Goal: Transaction & Acquisition: Book appointment/travel/reservation

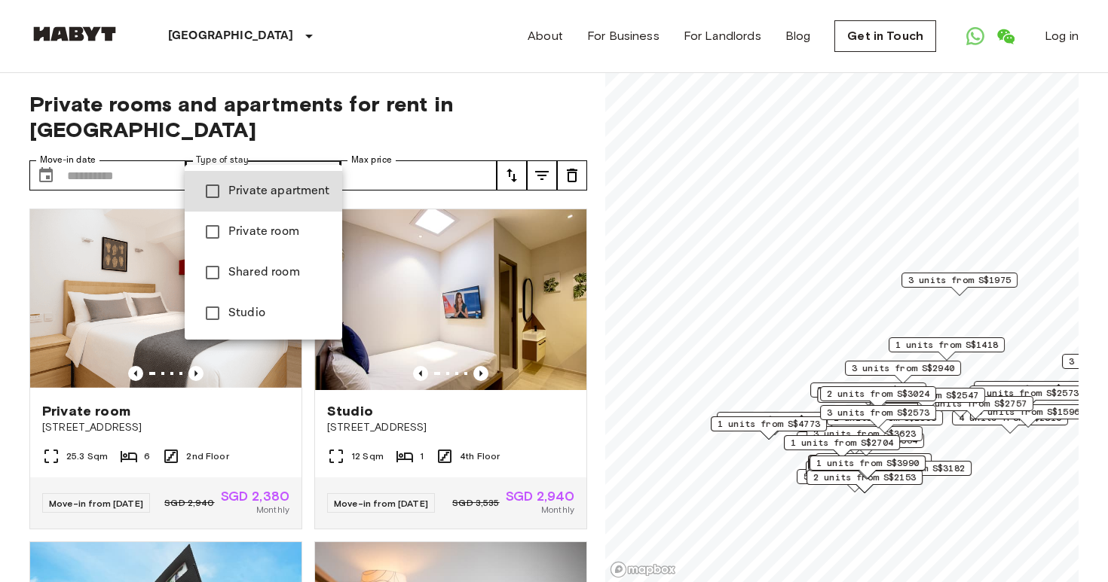
type input "**********"
type input "******"
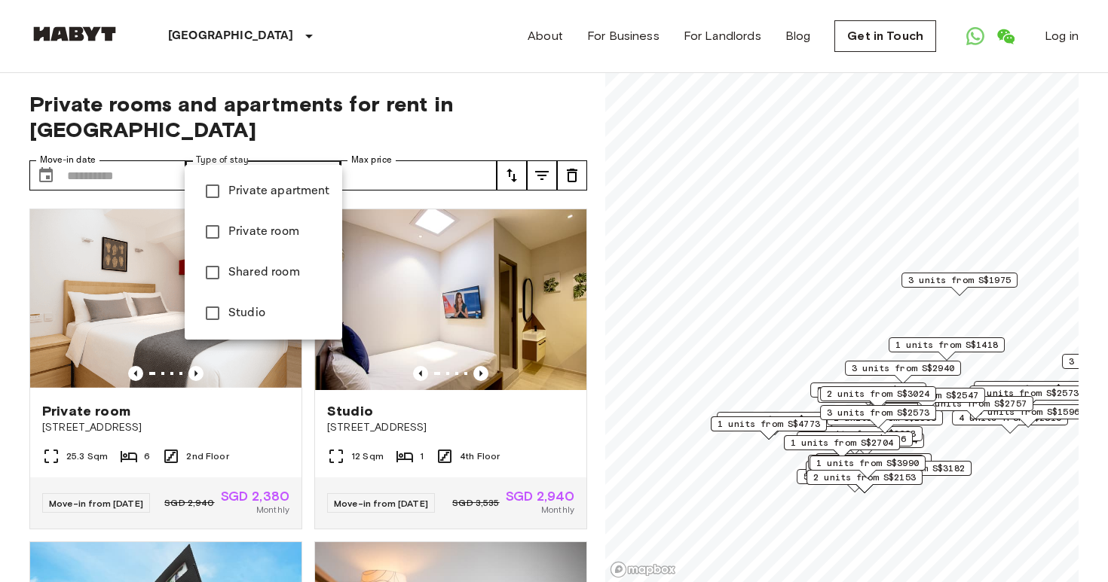
click at [241, 233] on span "Private room" at bounding box center [279, 232] width 102 height 18
type input "**********"
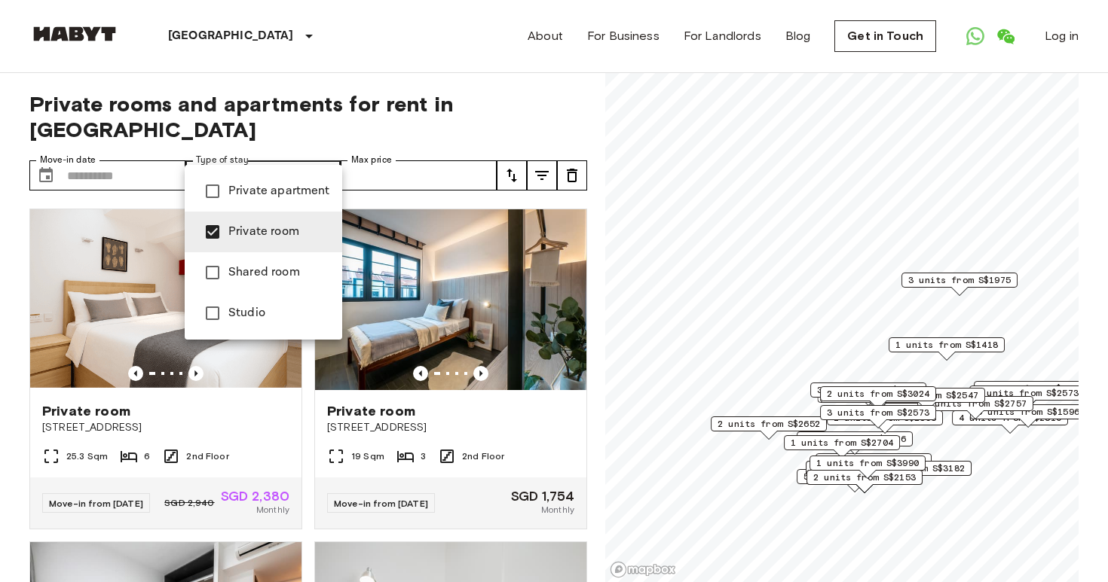
click at [297, 75] on div at bounding box center [554, 291] width 1108 height 582
click at [273, 225] on span "Private room" at bounding box center [279, 232] width 102 height 18
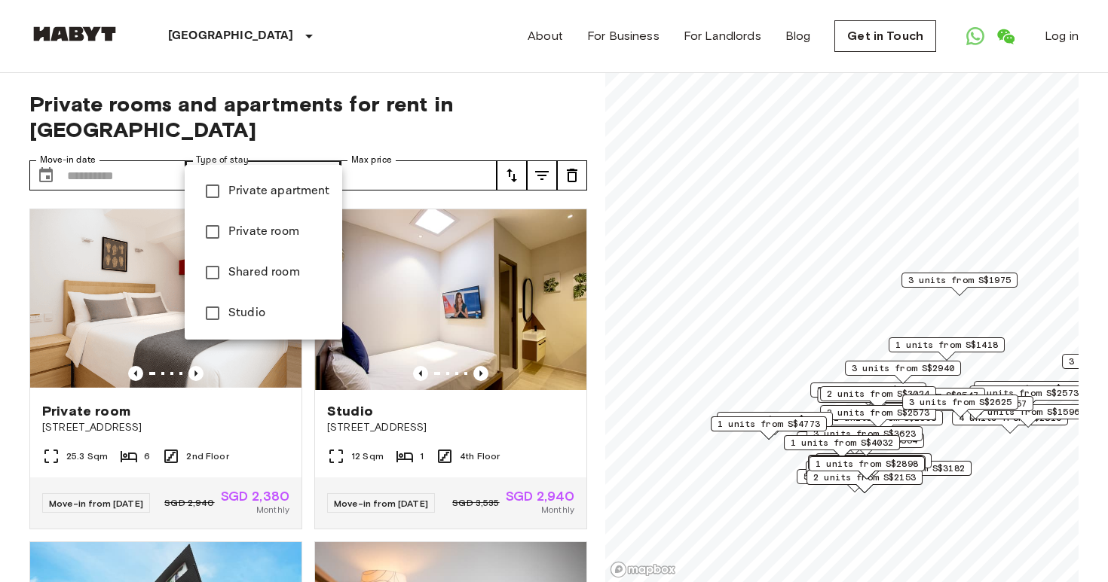
click at [152, 151] on div at bounding box center [554, 291] width 1108 height 582
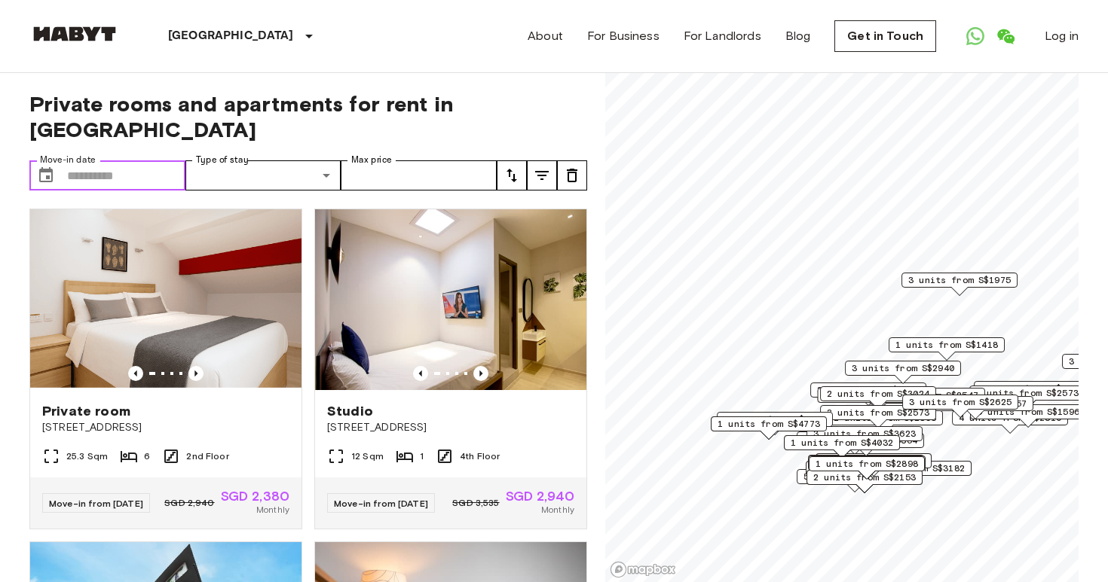
click at [152, 160] on input "Move-in date" at bounding box center [126, 175] width 118 height 30
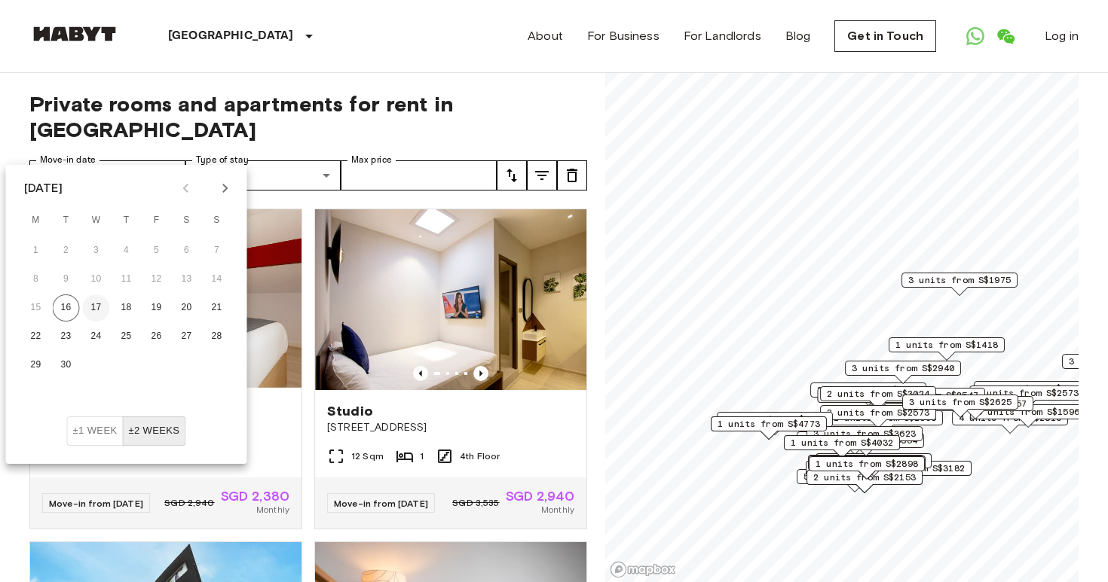
click at [102, 307] on button "17" at bounding box center [96, 308] width 27 height 27
type input "**********"
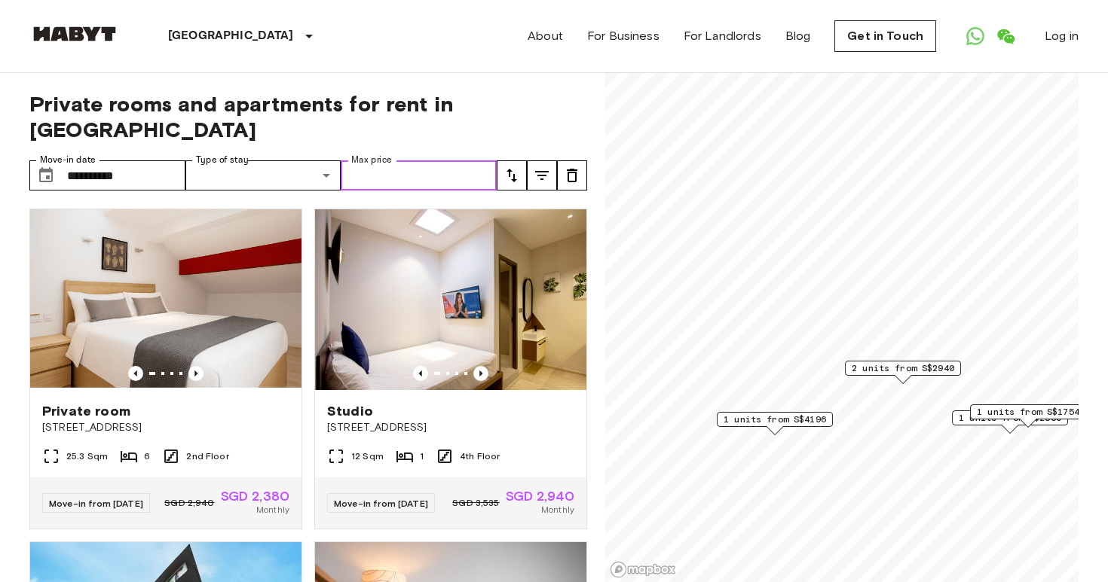
click at [396, 160] on input "Max price" at bounding box center [419, 175] width 156 height 30
click at [515, 167] on icon "tune" at bounding box center [512, 176] width 18 height 18
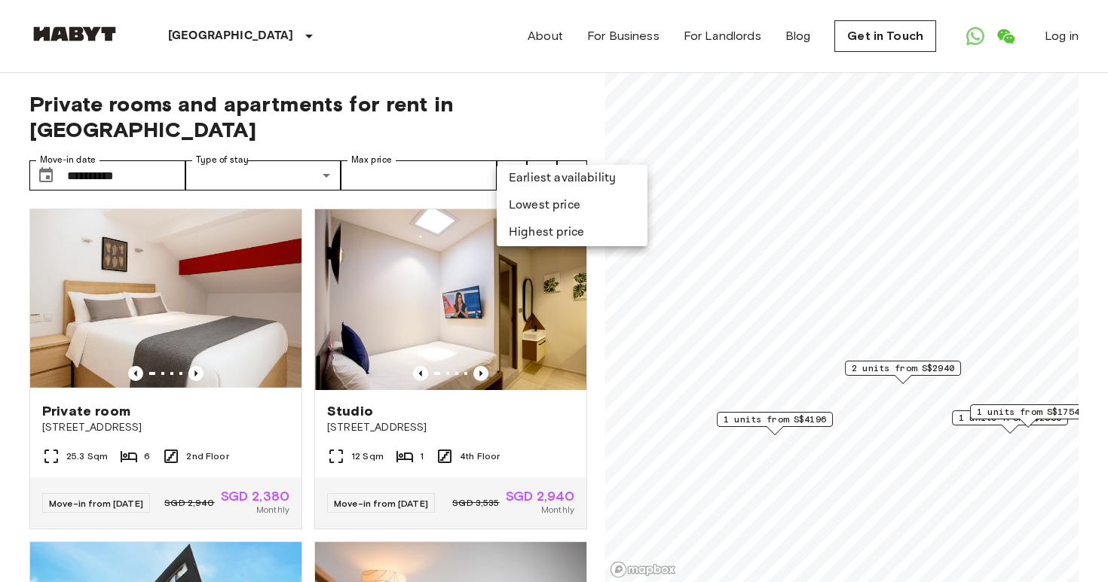
click at [524, 124] on div at bounding box center [554, 291] width 1108 height 582
click at [900, 365] on span "2 units from S$2940" at bounding box center [902, 369] width 102 height 14
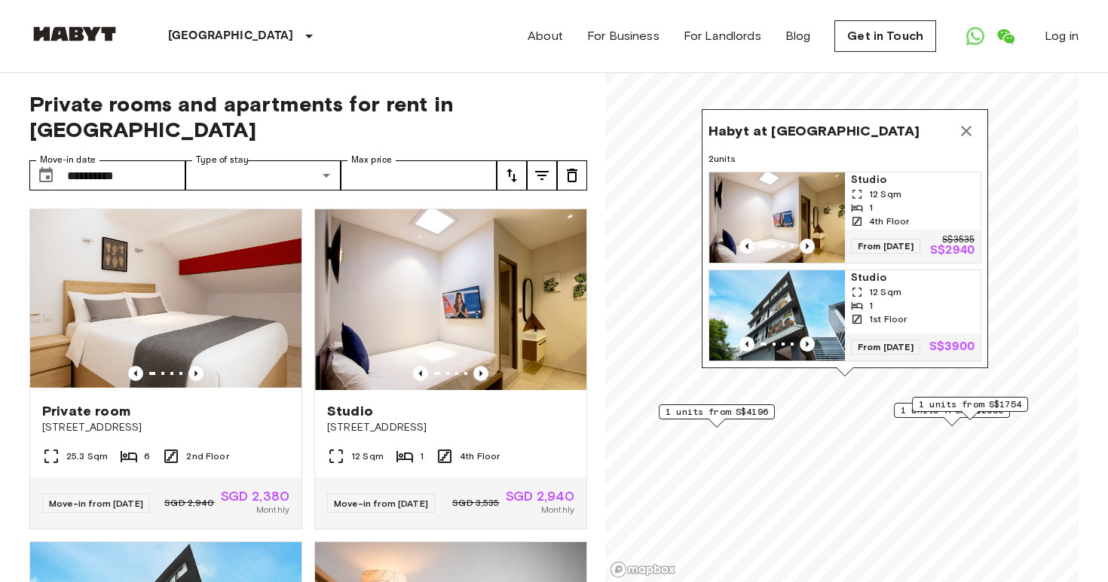
click at [956, 402] on span "1 units from S$1754" at bounding box center [969, 405] width 102 height 14
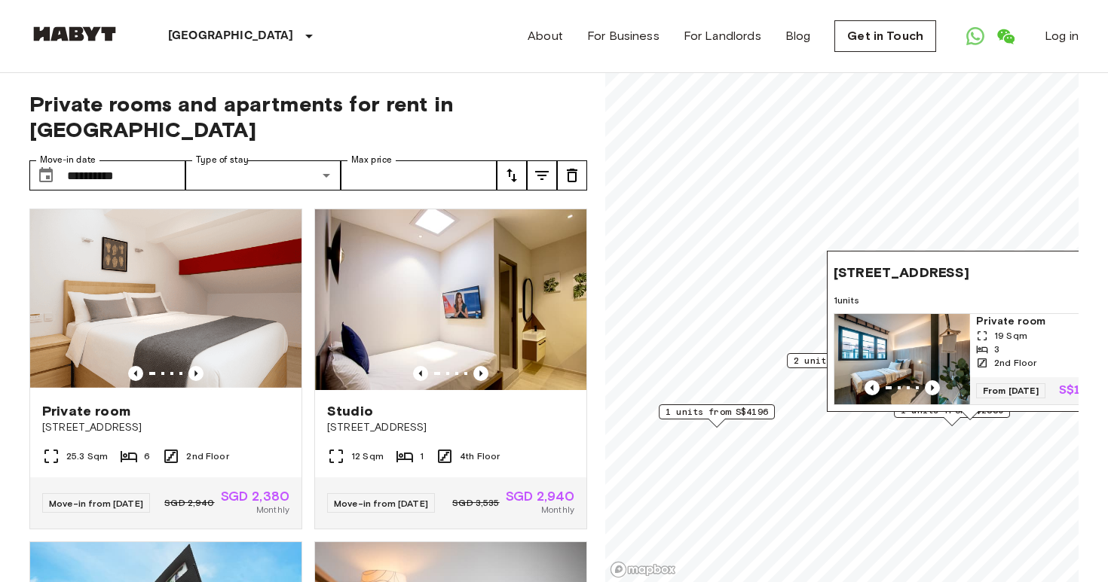
click at [906, 414] on div "[STREET_ADDRESS][GEOGRAPHIC_DATA] 1 units Private room 19 Sqm 3 2nd Floor From …" at bounding box center [970, 336] width 286 height 170
click at [753, 415] on span "1 units from S$4196" at bounding box center [716, 412] width 102 height 14
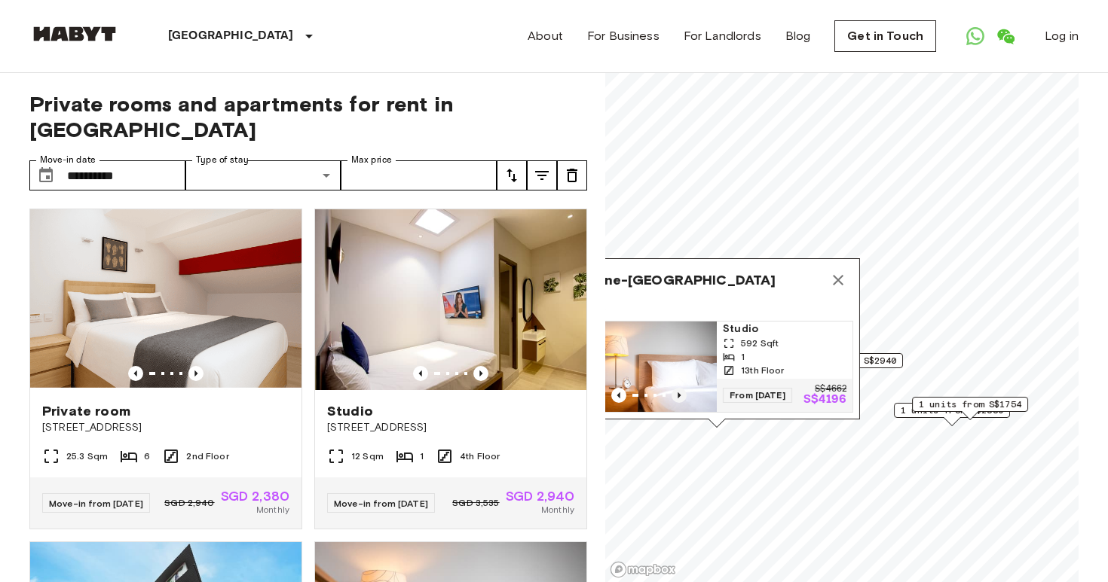
click at [680, 390] on icon "Previous image" at bounding box center [678, 395] width 15 height 15
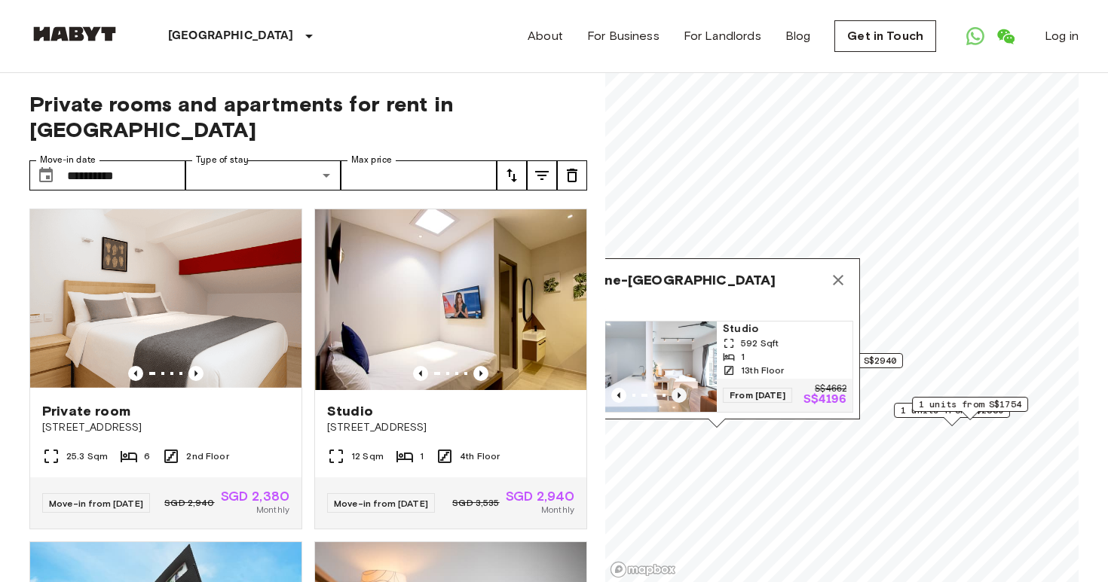
click at [680, 390] on icon "Previous image" at bounding box center [678, 395] width 15 height 15
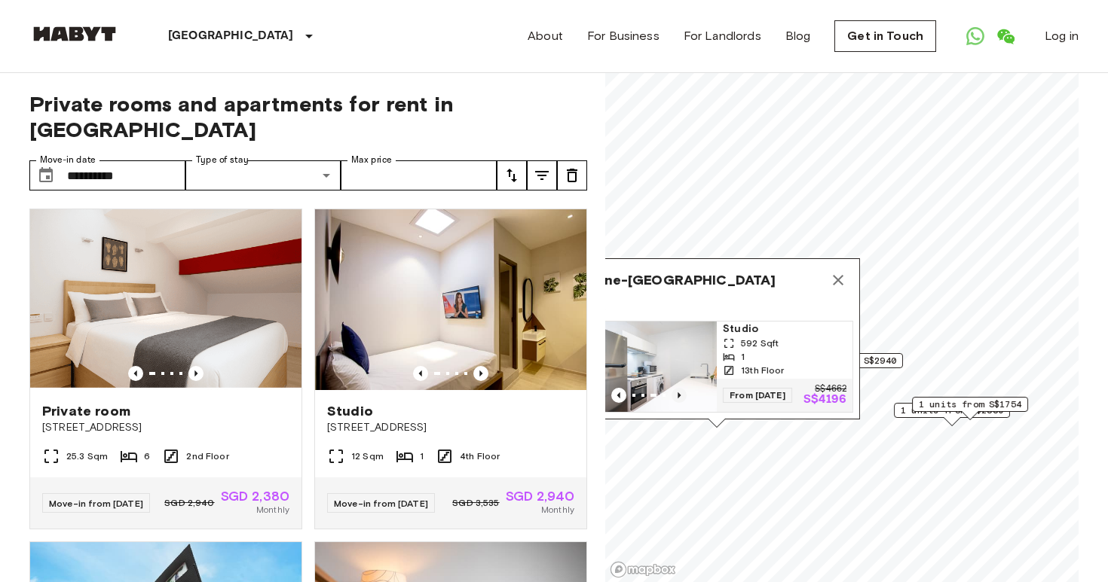
click at [680, 390] on icon "Previous image" at bounding box center [678, 395] width 15 height 15
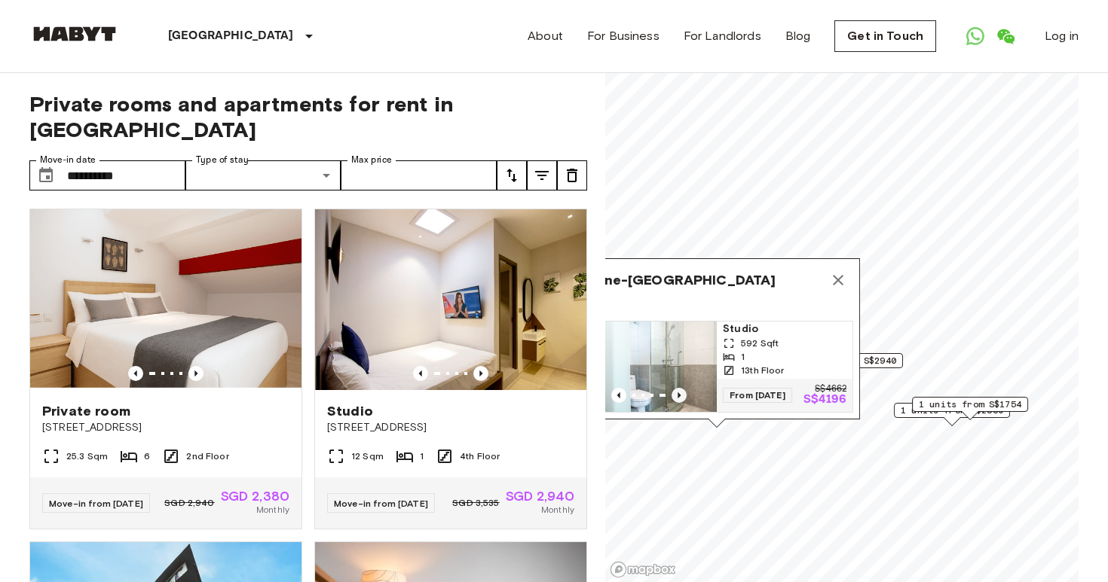
click at [680, 390] on icon "Previous image" at bounding box center [678, 395] width 15 height 15
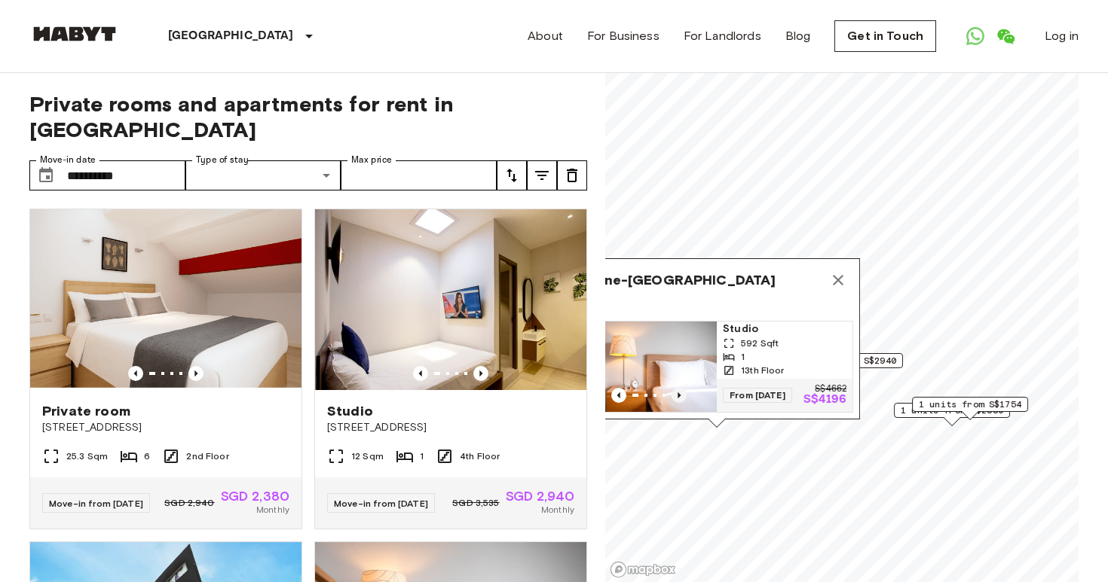
click at [680, 390] on icon "Previous image" at bounding box center [678, 395] width 15 height 15
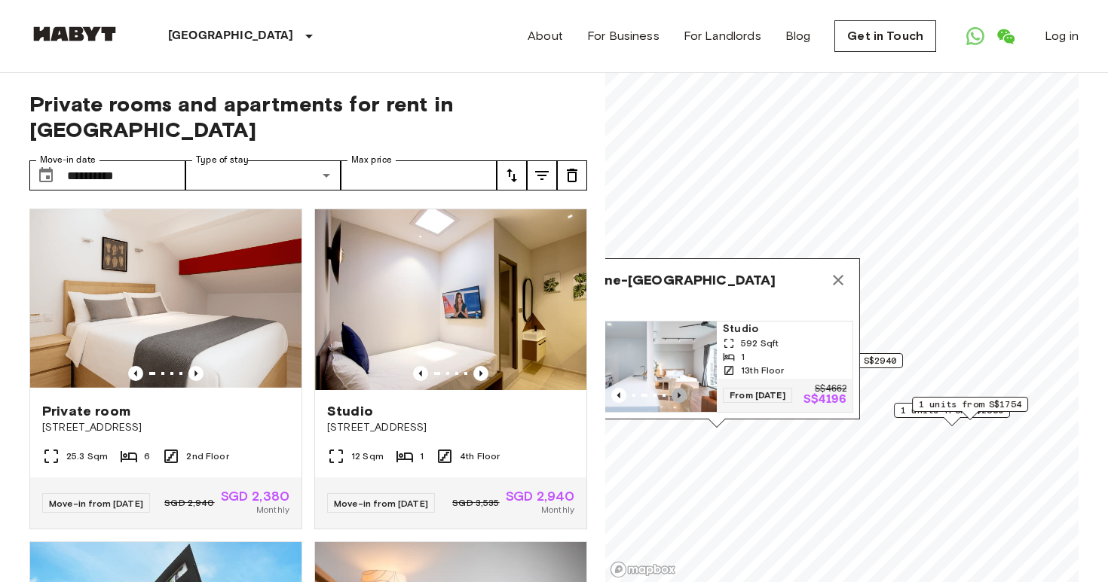
click at [680, 390] on icon "Previous image" at bounding box center [678, 395] width 15 height 15
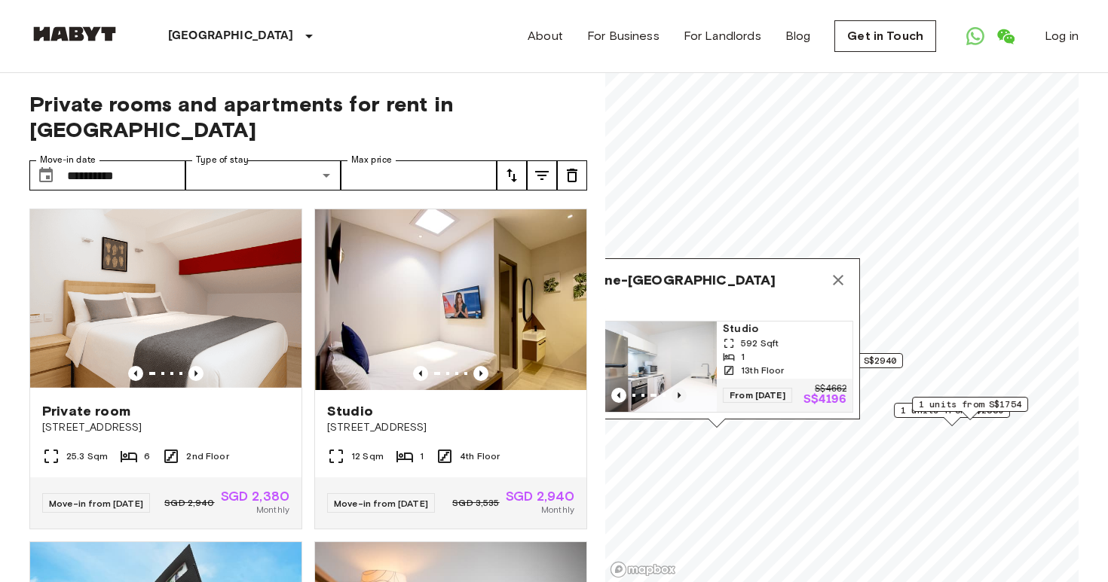
click at [680, 390] on icon "Previous image" at bounding box center [678, 395] width 15 height 15
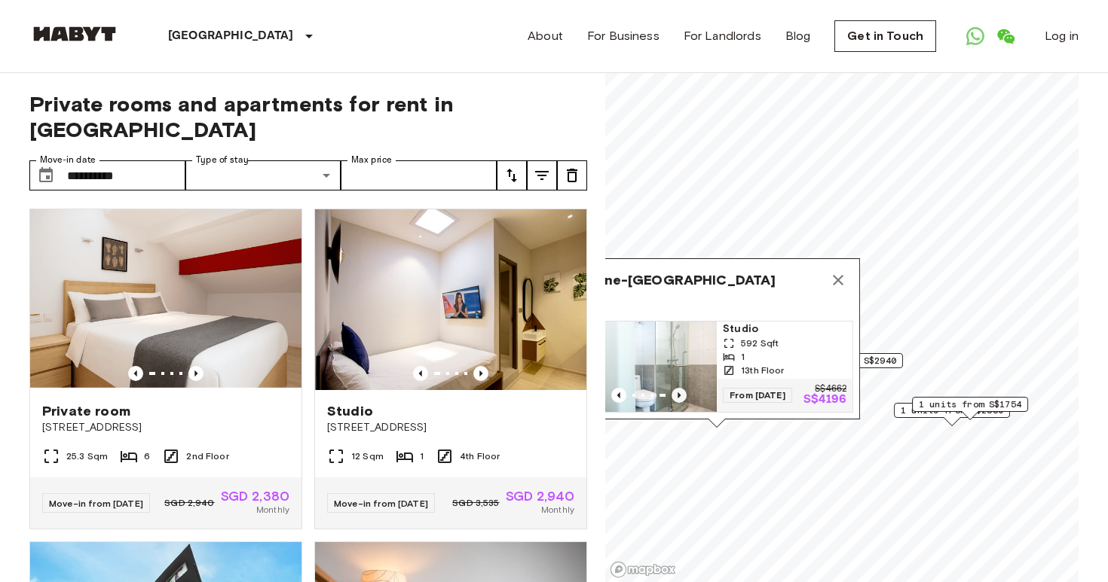
click at [680, 390] on icon "Previous image" at bounding box center [678, 395] width 15 height 15
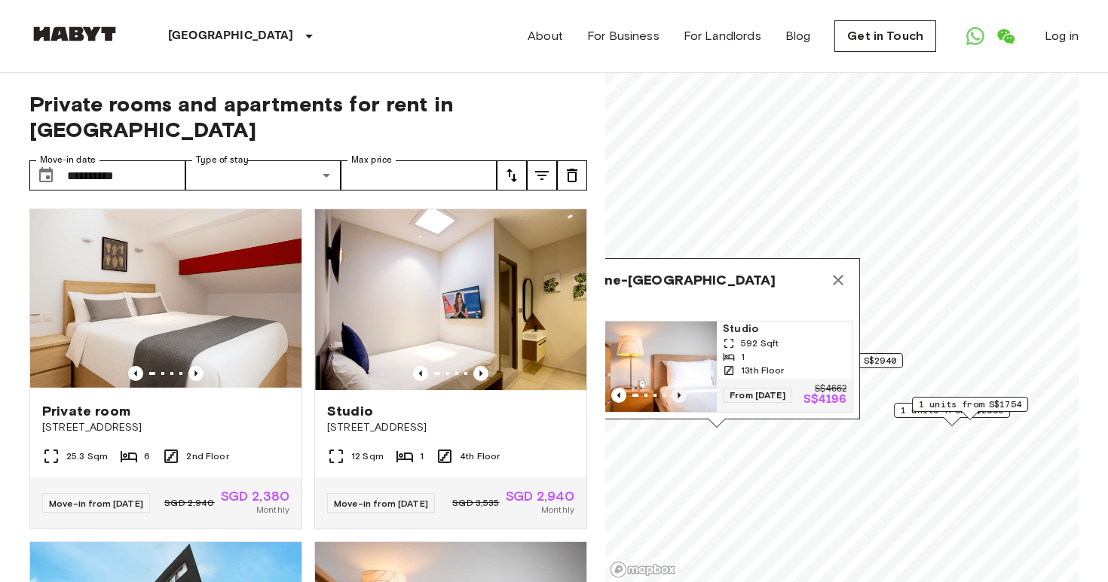
click at [680, 390] on icon "Previous image" at bounding box center [678, 395] width 15 height 15
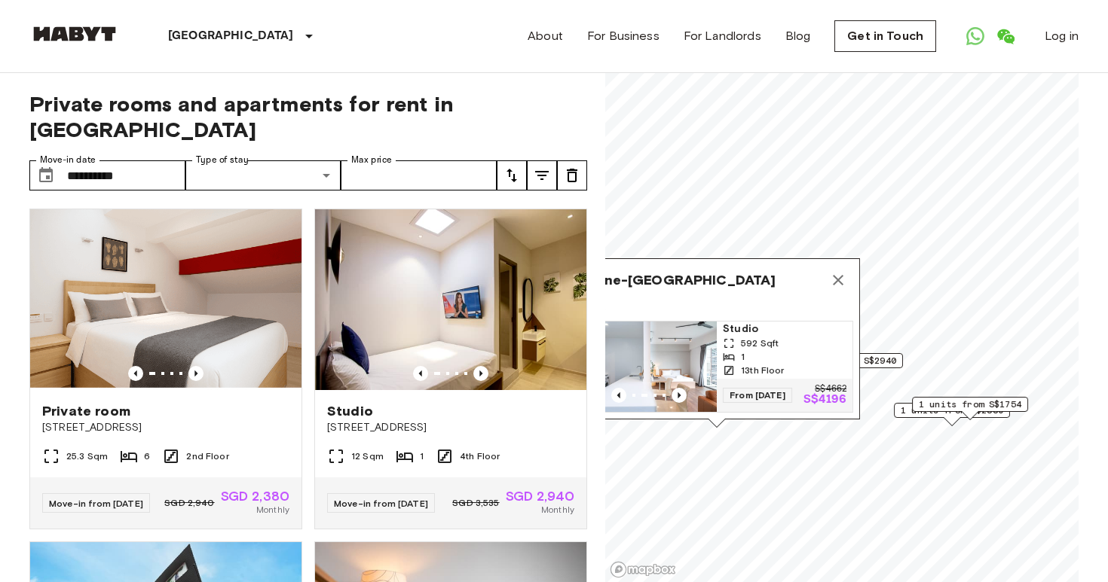
click at [748, 353] on div "1" at bounding box center [785, 357] width 124 height 14
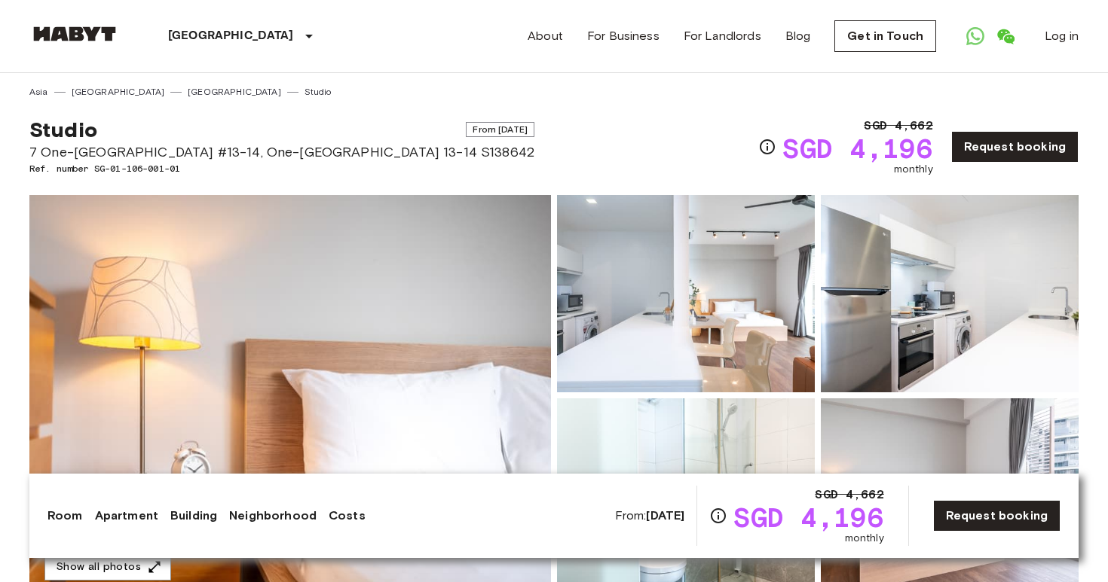
click at [423, 269] on img at bounding box center [289, 395] width 521 height 401
click at [524, 107] on div "Studio From Sep 17 2025 7 One-North Gateway #13-14, One-North Residence 13-14 S…" at bounding box center [553, 138] width 1049 height 78
